Goal: Check status: Check status

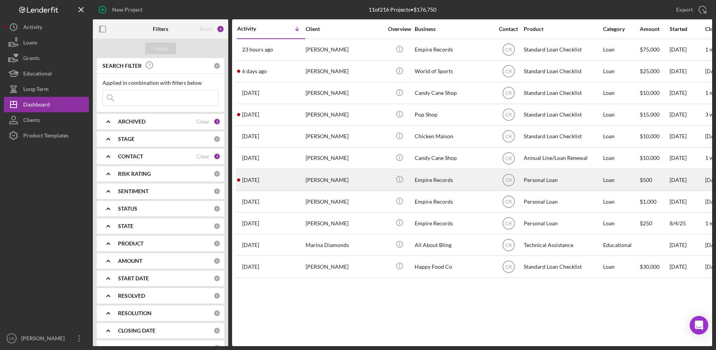
click at [318, 184] on div "[PERSON_NAME]" at bounding box center [344, 180] width 77 height 21
